Goal: Task Accomplishment & Management: Manage account settings

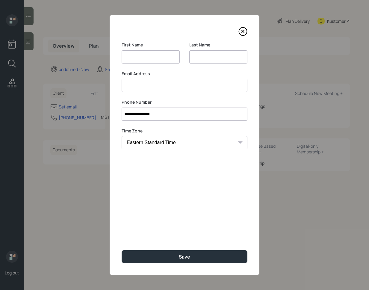
select select "America/[GEOGRAPHIC_DATA]"
click at [157, 90] on input at bounding box center [185, 85] width 126 height 13
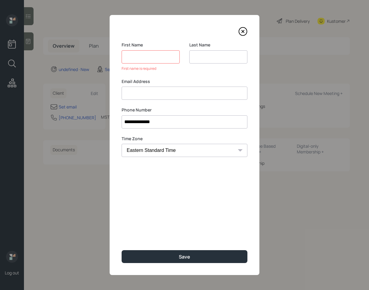
paste input "[PERSON_NAME] [EMAIL_ADDRESS][DOMAIN_NAME]"
drag, startPoint x: 154, startPoint y: 93, endPoint x: 115, endPoint y: 93, distance: 39.2
click at [115, 93] on div "**********" at bounding box center [185, 145] width 150 height 260
type input "[EMAIL_ADDRESS][DOMAIN_NAME]"
click at [143, 61] on input at bounding box center [151, 56] width 58 height 13
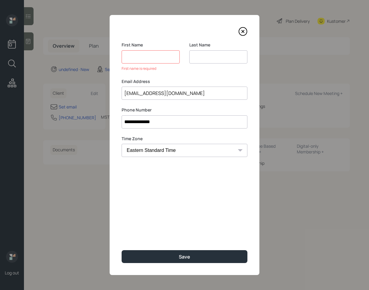
paste input "[PERSON_NAME]"
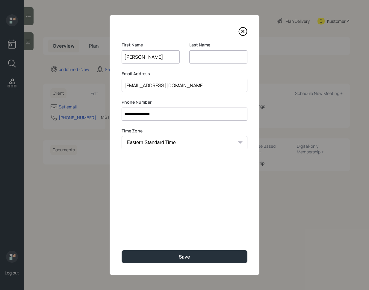
click at [145, 56] on input "[PERSON_NAME]" at bounding box center [151, 56] width 58 height 13
type input "[PERSON_NAME]"
click at [210, 57] on input at bounding box center [218, 56] width 58 height 13
paste input "[PERSON_NAME]"
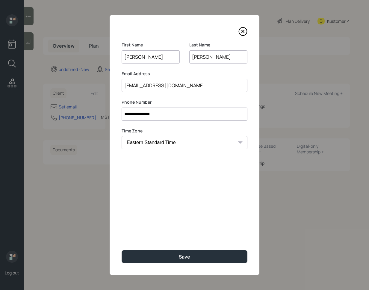
type input "[PERSON_NAME]"
click at [158, 60] on input "[PERSON_NAME]" at bounding box center [151, 56] width 58 height 13
type input "[PERSON_NAME]"
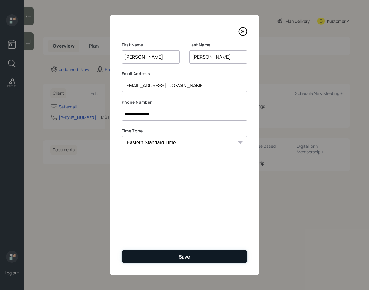
click at [170, 261] on button "Save" at bounding box center [185, 256] width 126 height 13
